Goal: Navigation & Orientation: Find specific page/section

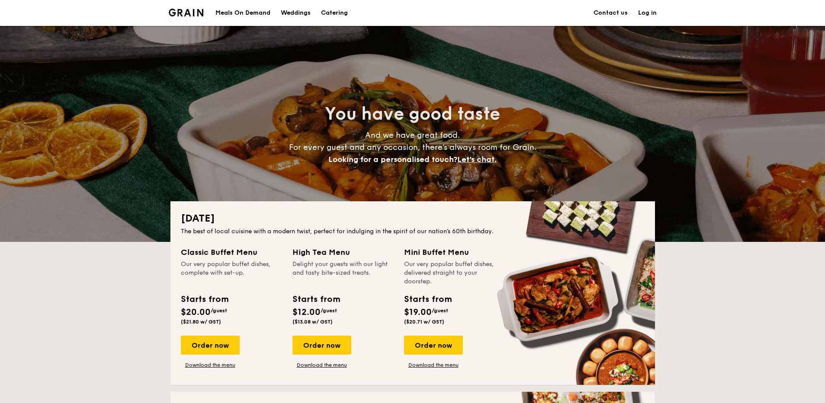
click at [339, 14] on h1 "Catering" at bounding box center [334, 13] width 27 height 26
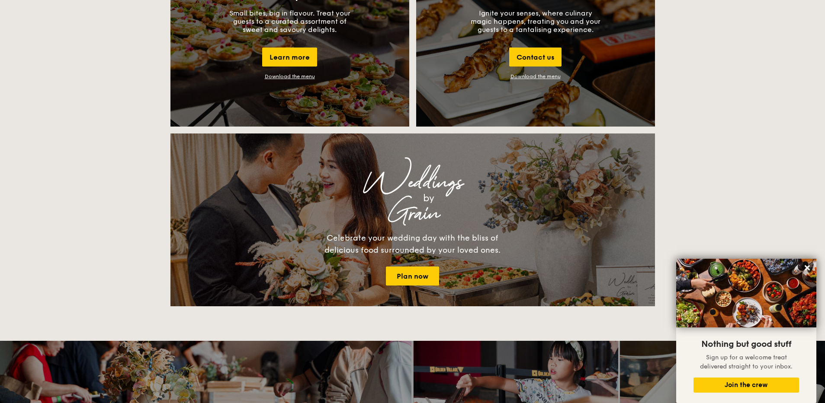
scroll to position [1018, 0]
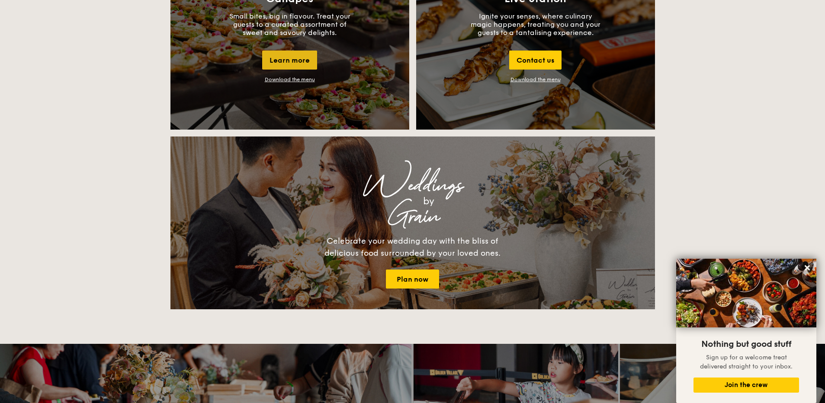
click at [300, 59] on div "Learn more" at bounding box center [289, 60] width 55 height 19
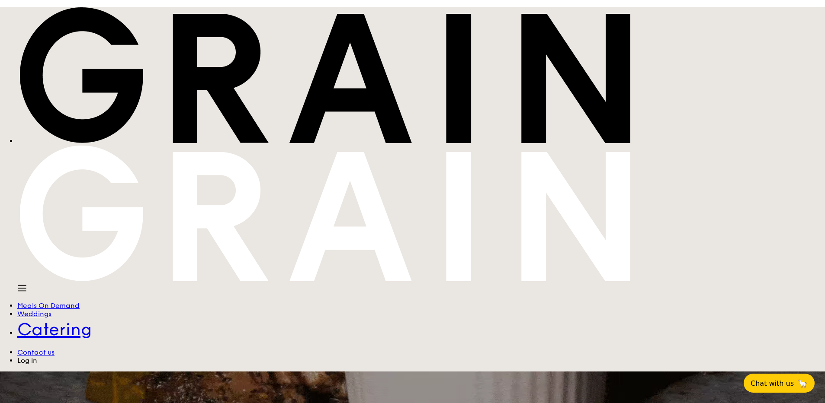
click at [229, 302] on div "Meals On Demand" at bounding box center [420, 306] width 807 height 8
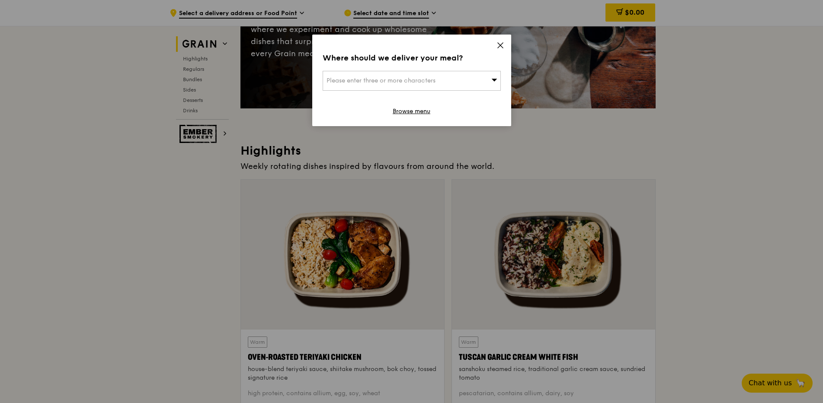
scroll to position [134, 0]
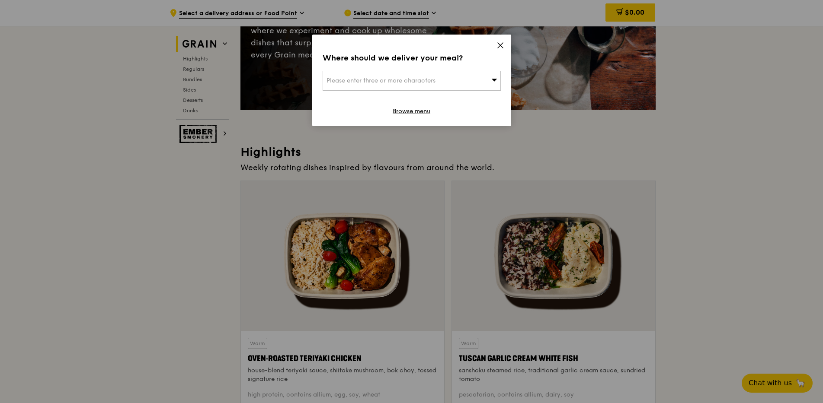
click at [498, 46] on icon at bounding box center [500, 46] width 8 height 8
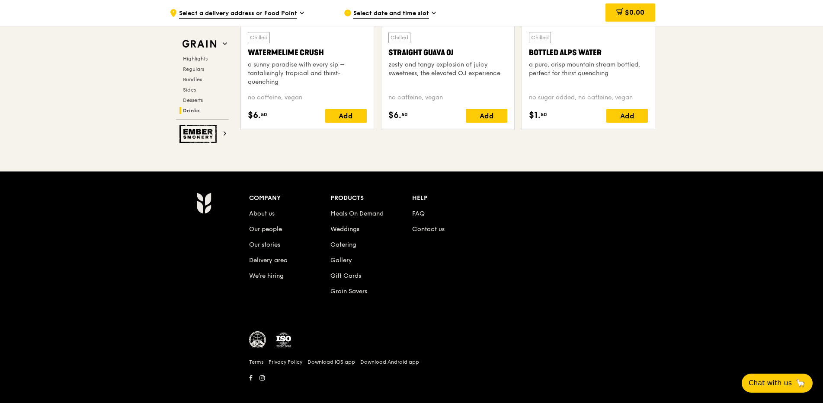
scroll to position [3549, 0]
